Goal: Task Accomplishment & Management: Manage account settings

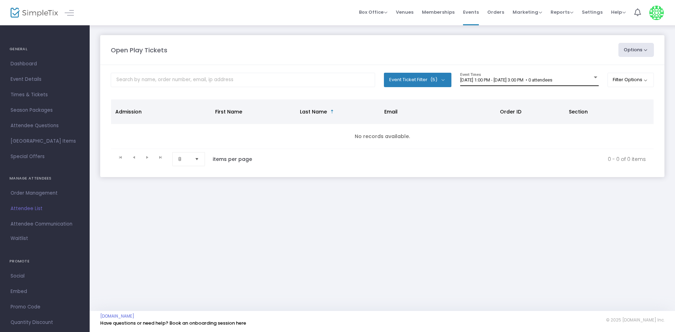
click at [529, 83] on div "9/18/2025 @ 1:00 PM - 9/18/2025 @ 3:00 PM • 0 attendees Event Times" at bounding box center [529, 79] width 139 height 13
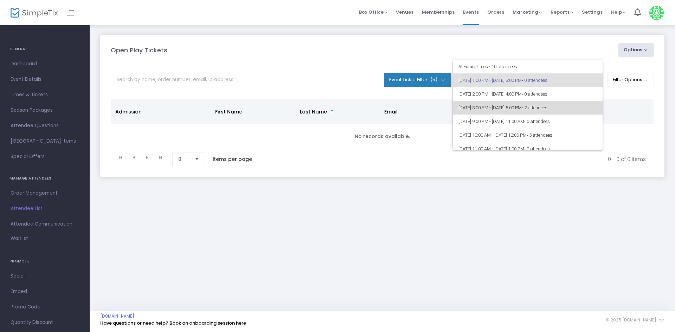
click at [547, 107] on span "• 2 attendees" at bounding box center [535, 107] width 26 height 5
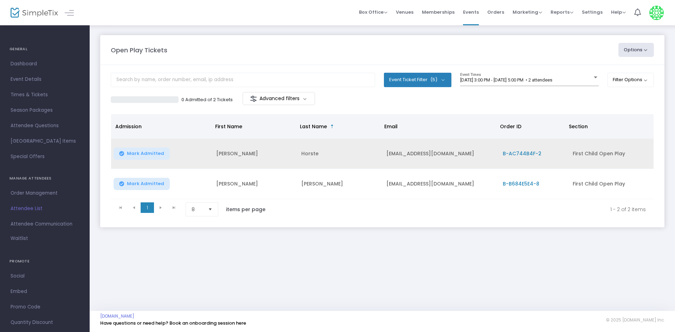
click at [511, 156] on span "B-AC744B4F-2" at bounding box center [522, 153] width 39 height 7
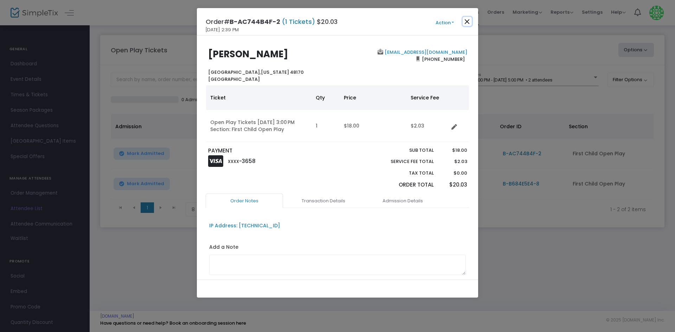
click at [465, 25] on button "Close" at bounding box center [467, 21] width 9 height 9
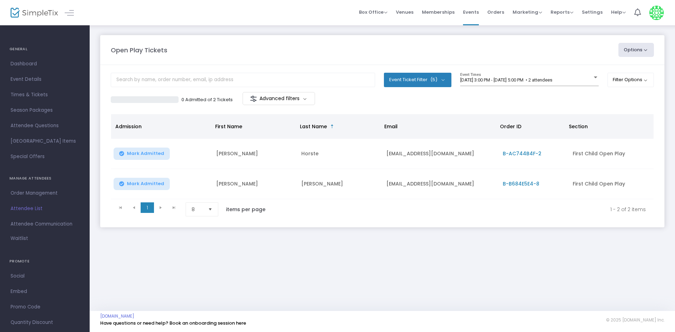
click at [513, 186] on span "B-B684E5E4-8" at bounding box center [521, 183] width 37 height 7
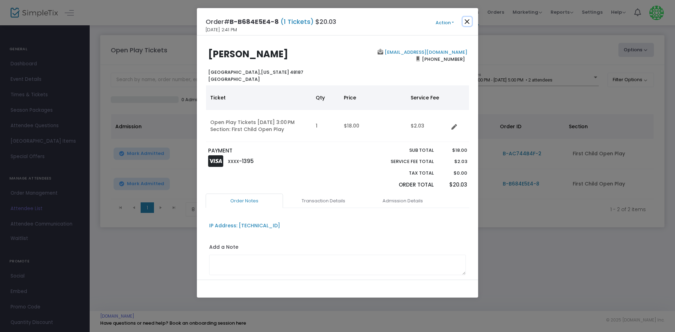
click at [464, 24] on button "Close" at bounding box center [467, 21] width 9 height 9
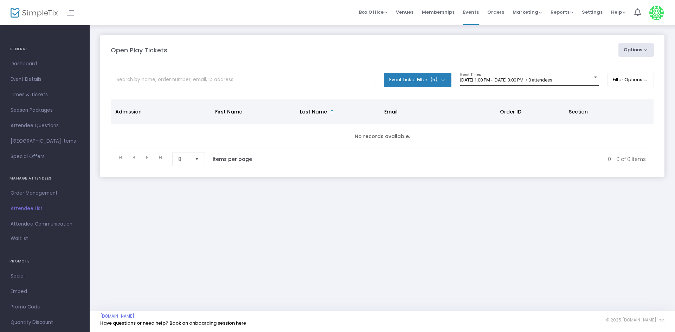
click at [507, 84] on div "9/18/2025 @ 1:00 PM - 9/18/2025 @ 3:00 PM • 0 attendees Event Times" at bounding box center [529, 79] width 139 height 13
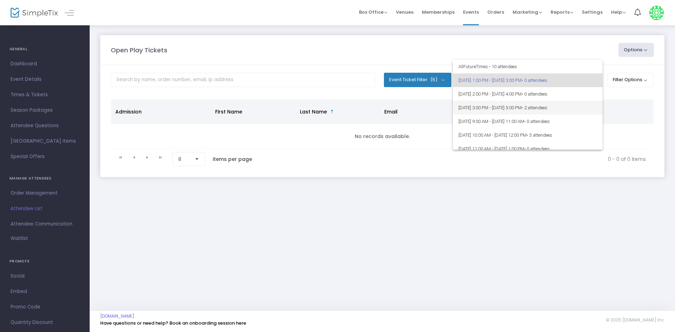
click at [580, 109] on span "[DATE] 3:00 PM - [DATE] 5:00 PM • 2 attendees" at bounding box center [527, 108] width 139 height 14
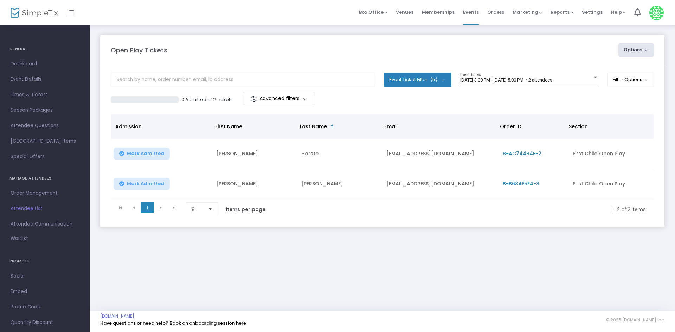
click at [570, 95] on div "0 Admitted of 2 Tickets Advanced filters" at bounding box center [382, 99] width 543 height 15
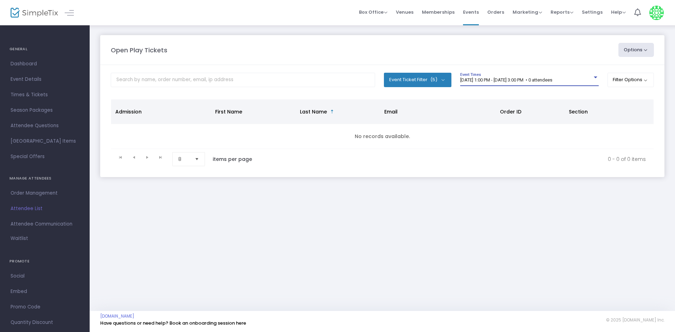
click at [532, 81] on span "9/18/2025 @ 1:00 PM - 9/18/2025 @ 3:00 PM • 0 attendees" at bounding box center [506, 79] width 92 height 5
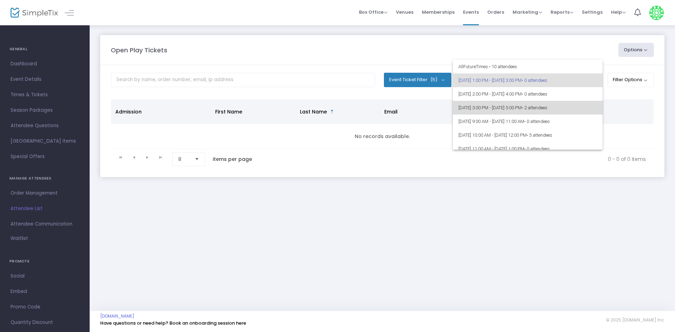
click at [547, 107] on span "• 2 attendees" at bounding box center [535, 107] width 26 height 5
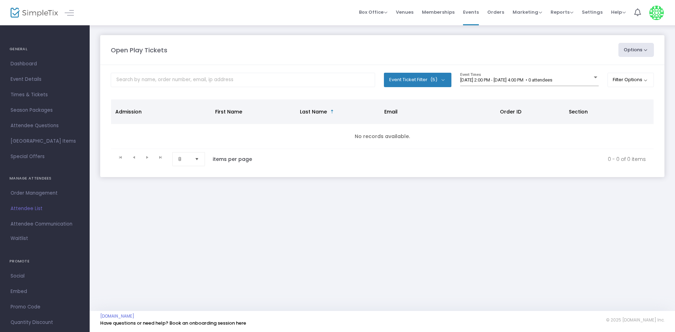
click at [457, 89] on div "Event Ticket Filter (5) Select All First Child Open Play Additional Child Open …" at bounding box center [382, 82] width 543 height 19
click at [486, 84] on div "[DATE] 2:00 PM - [DATE] 4:00 PM • 0 attendees Event Times" at bounding box center [529, 79] width 139 height 13
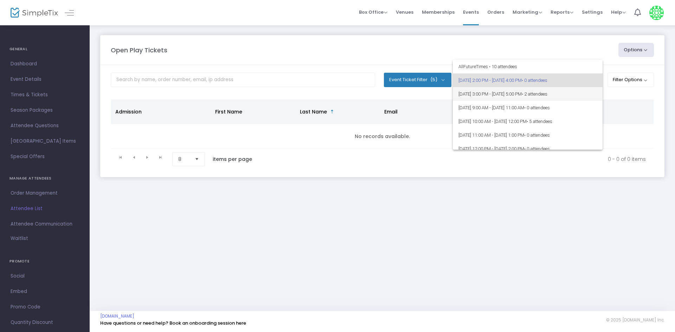
click at [524, 98] on span "[DATE] 3:00 PM - [DATE] 5:00 PM • 2 attendees" at bounding box center [527, 94] width 139 height 14
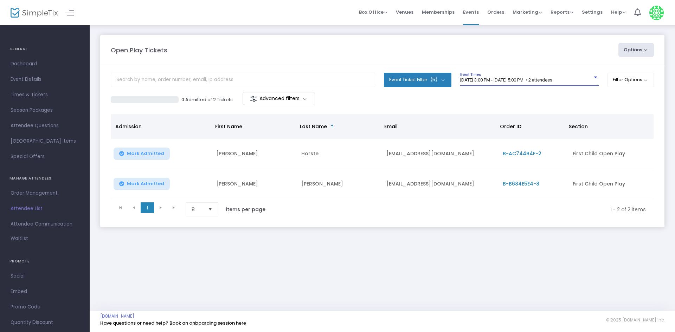
click at [484, 96] on div "0 Admitted of 2 Tickets Advanced filters" at bounding box center [382, 99] width 543 height 15
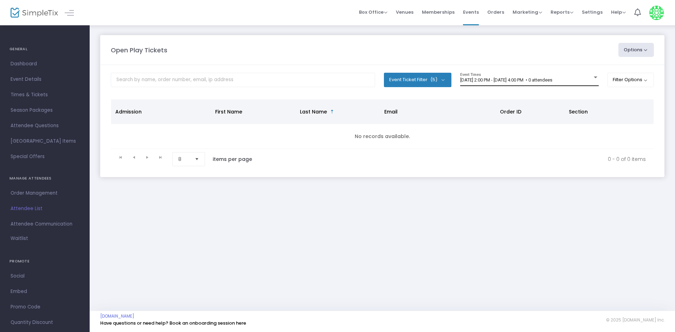
click at [498, 80] on span "[DATE] 2:00 PM - [DATE] 4:00 PM • 0 attendees" at bounding box center [506, 79] width 92 height 5
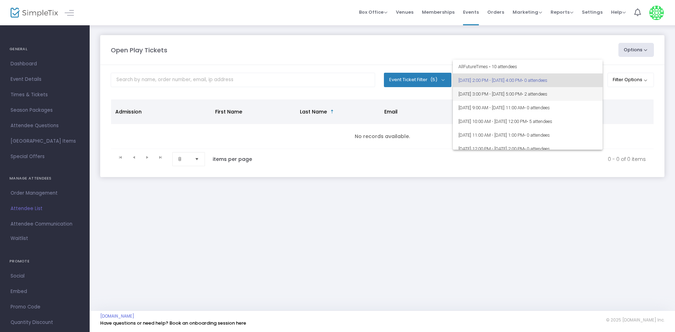
click at [509, 93] on span "[DATE] 3:00 PM - [DATE] 5:00 PM • 2 attendees" at bounding box center [527, 94] width 139 height 14
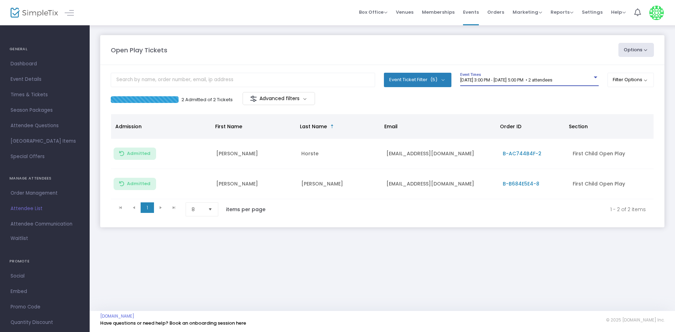
click at [448, 95] on div "2 Admitted of 2 Tickets Advanced filters" at bounding box center [382, 99] width 543 height 15
click at [533, 78] on span "[DATE] 3:00 PM - [DATE] 5:00 PM • 2 attendees" at bounding box center [506, 79] width 92 height 5
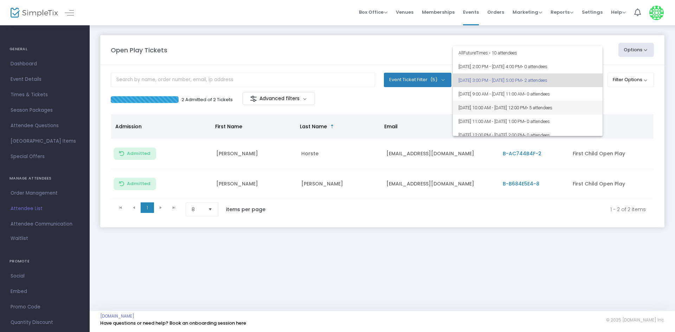
click at [552, 107] on span "• 5 attendees" at bounding box center [540, 107] width 26 height 5
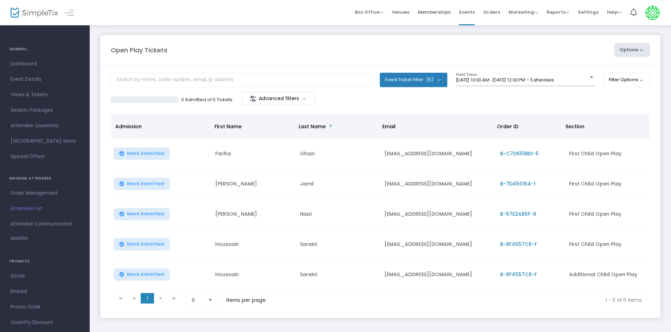
click at [465, 87] on div "[DATE] 10:00 AM - [DATE] 12:00 PM • 5 attendees Event Times" at bounding box center [525, 82] width 139 height 19
click at [488, 72] on m-panel-content "Event Ticket Filter (5) Select All First Child Open Play Additional Child Open …" at bounding box center [380, 191] width 560 height 253
click at [490, 83] on div "[DATE] 10:00 AM - [DATE] 12:00 PM • 5 attendees Event Times" at bounding box center [525, 79] width 139 height 13
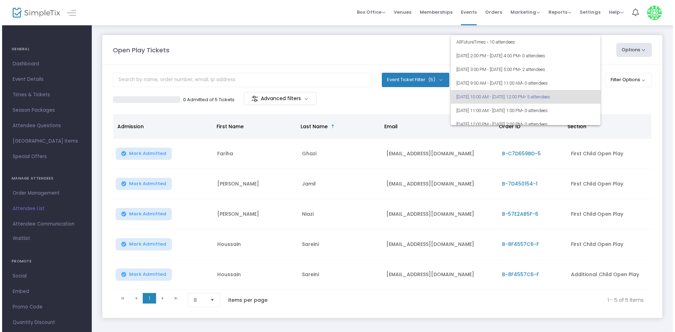
scroll to position [17, 0]
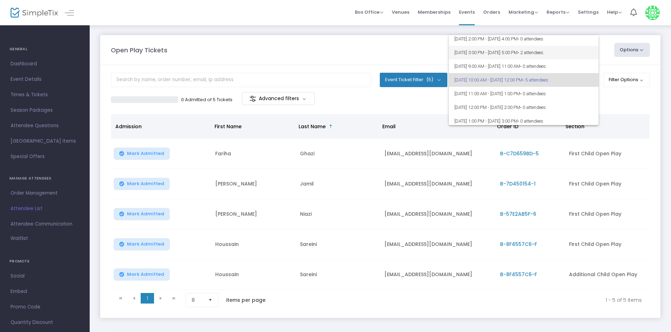
click at [497, 57] on span "[DATE] 3:00 PM - [DATE] 5:00 PM • 2 attendees" at bounding box center [523, 53] width 139 height 14
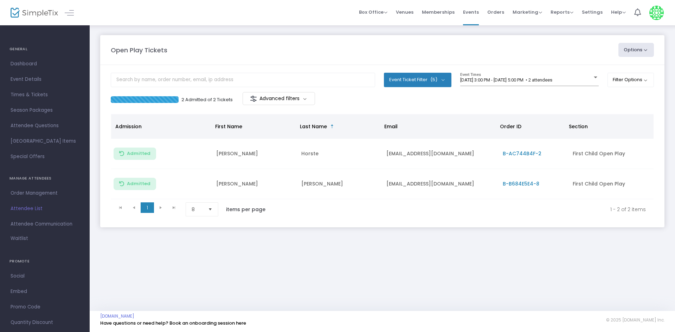
click at [360, 53] on div "Open Play Tickets" at bounding box center [361, 49] width 508 height 9
click at [245, 56] on div "Open Play Tickets Options Import Attendees Export List Print Name Tags Export t…" at bounding box center [382, 50] width 550 height 14
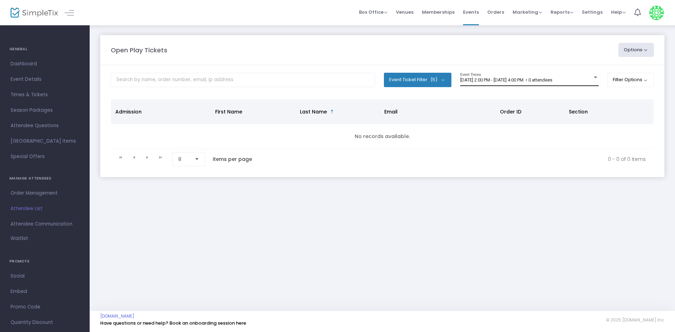
click at [519, 83] on div "9/18/2025 @ 2:00 PM - 9/18/2025 @ 4:00 PM • 0 attendees Event Times" at bounding box center [529, 79] width 139 height 13
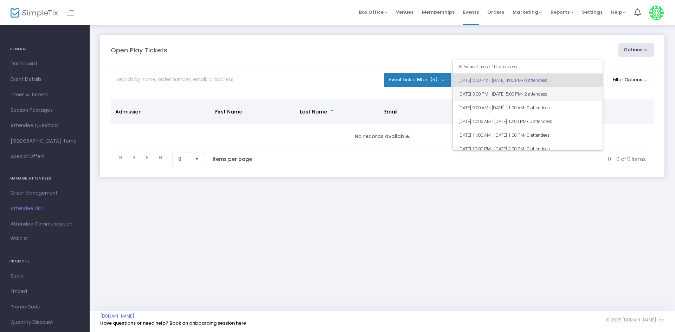
click at [574, 99] on span "[DATE] 3:00 PM - [DATE] 5:00 PM • 2 attendees" at bounding box center [527, 94] width 139 height 14
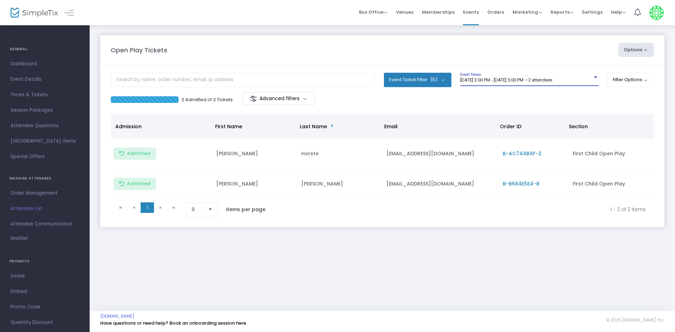
click at [486, 101] on div "2 Admitted of 2 Tickets Advanced filters" at bounding box center [382, 99] width 543 height 15
click at [199, 50] on div "Open Play Tickets" at bounding box center [361, 49] width 508 height 9
click at [363, 91] on div at bounding box center [243, 82] width 264 height 19
click at [570, 54] on div "Open Play Tickets" at bounding box center [361, 49] width 508 height 9
